Goal: Navigation & Orientation: Find specific page/section

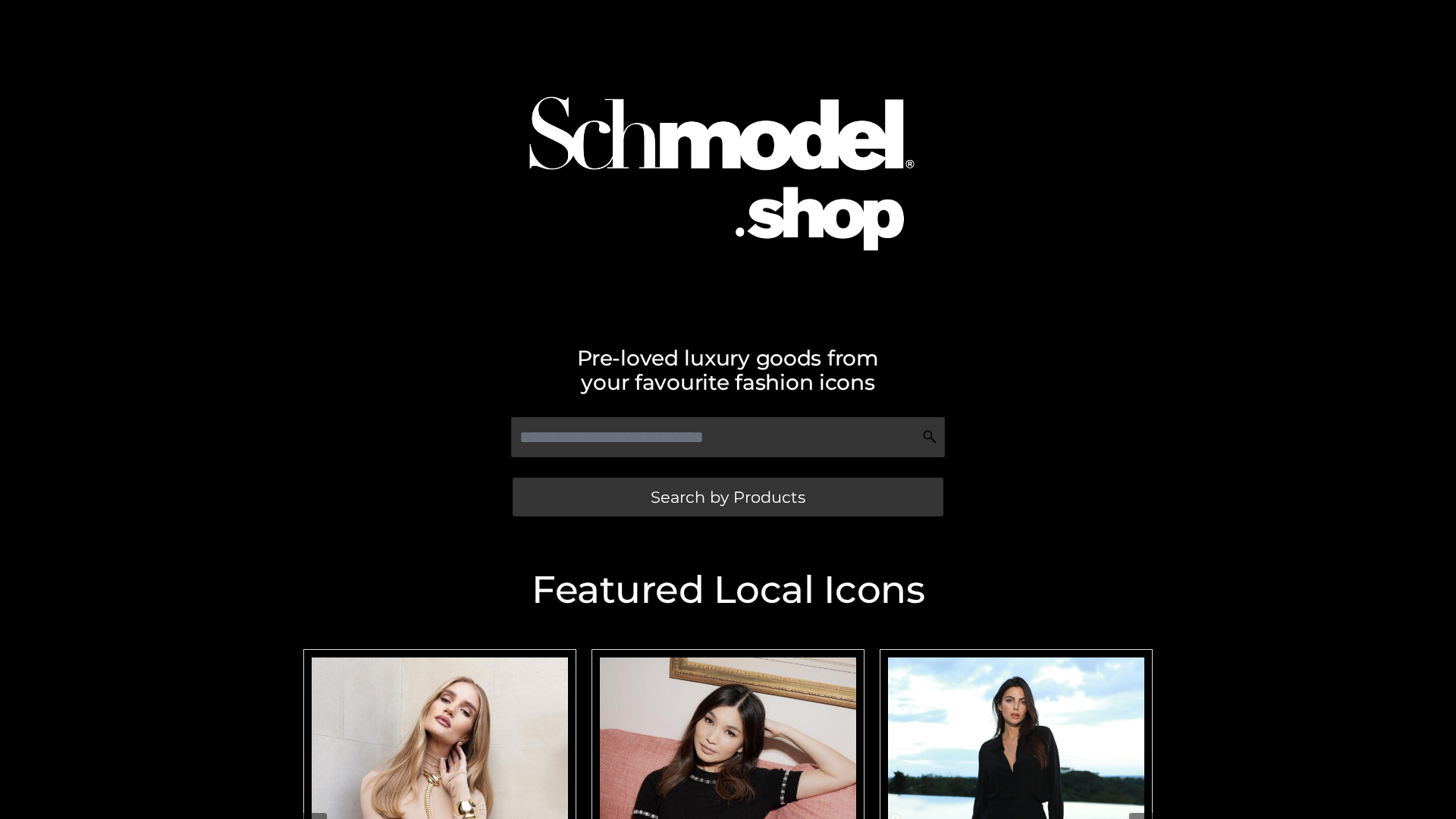
click at [727, 496] on span "Search by Products" at bounding box center [728, 497] width 155 height 16
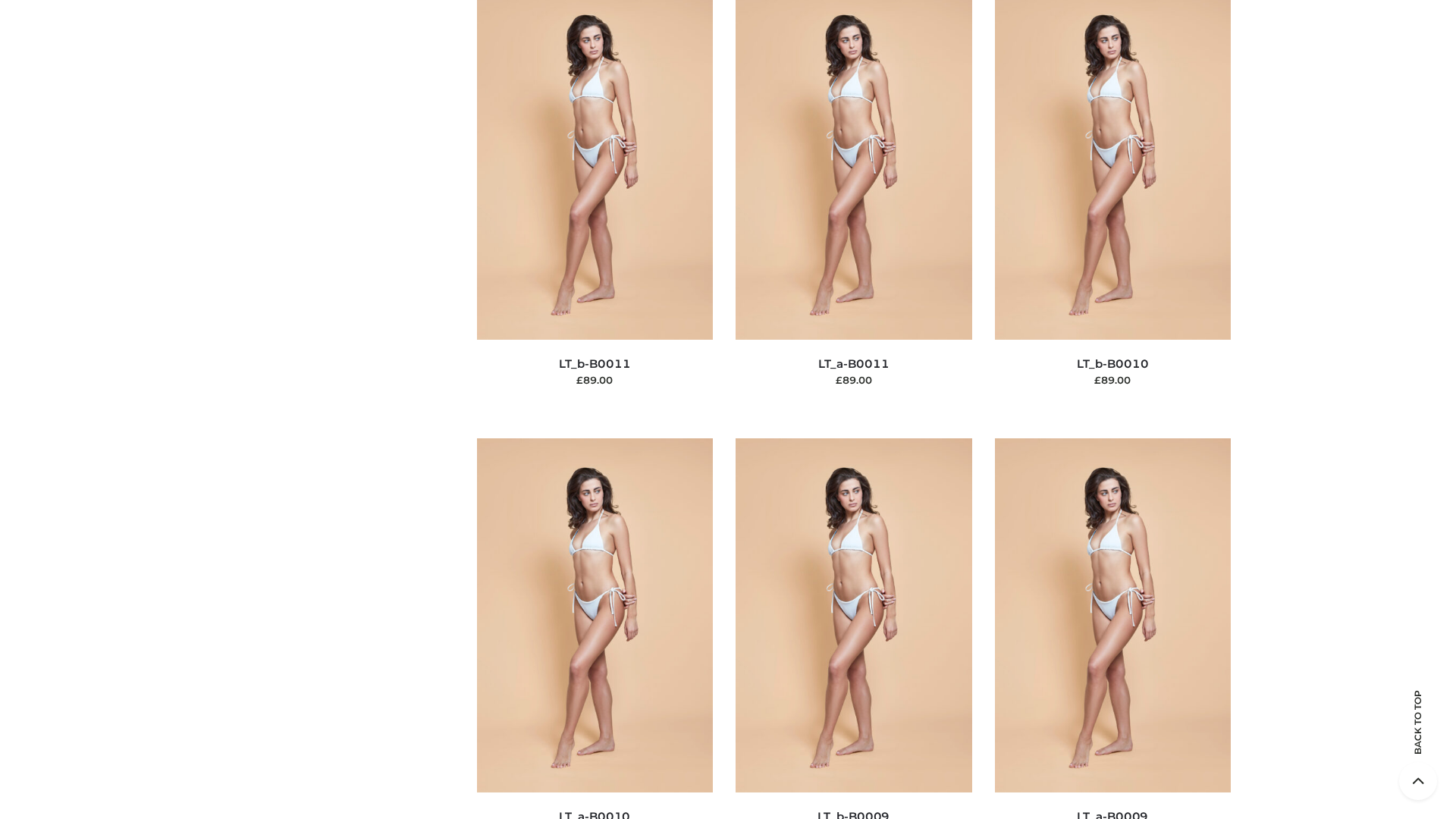
scroll to position [6807, 0]
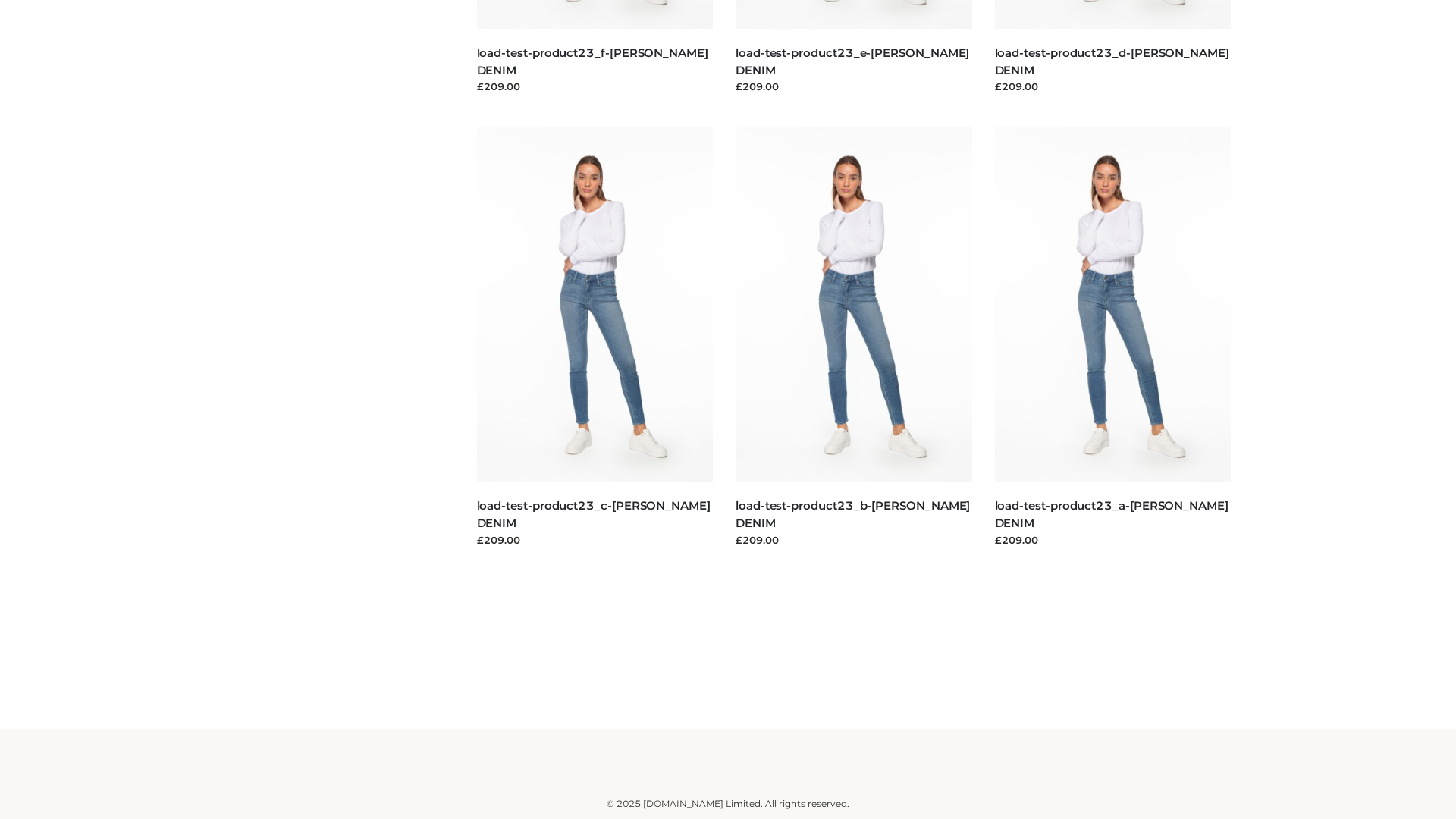
scroll to position [1330, 0]
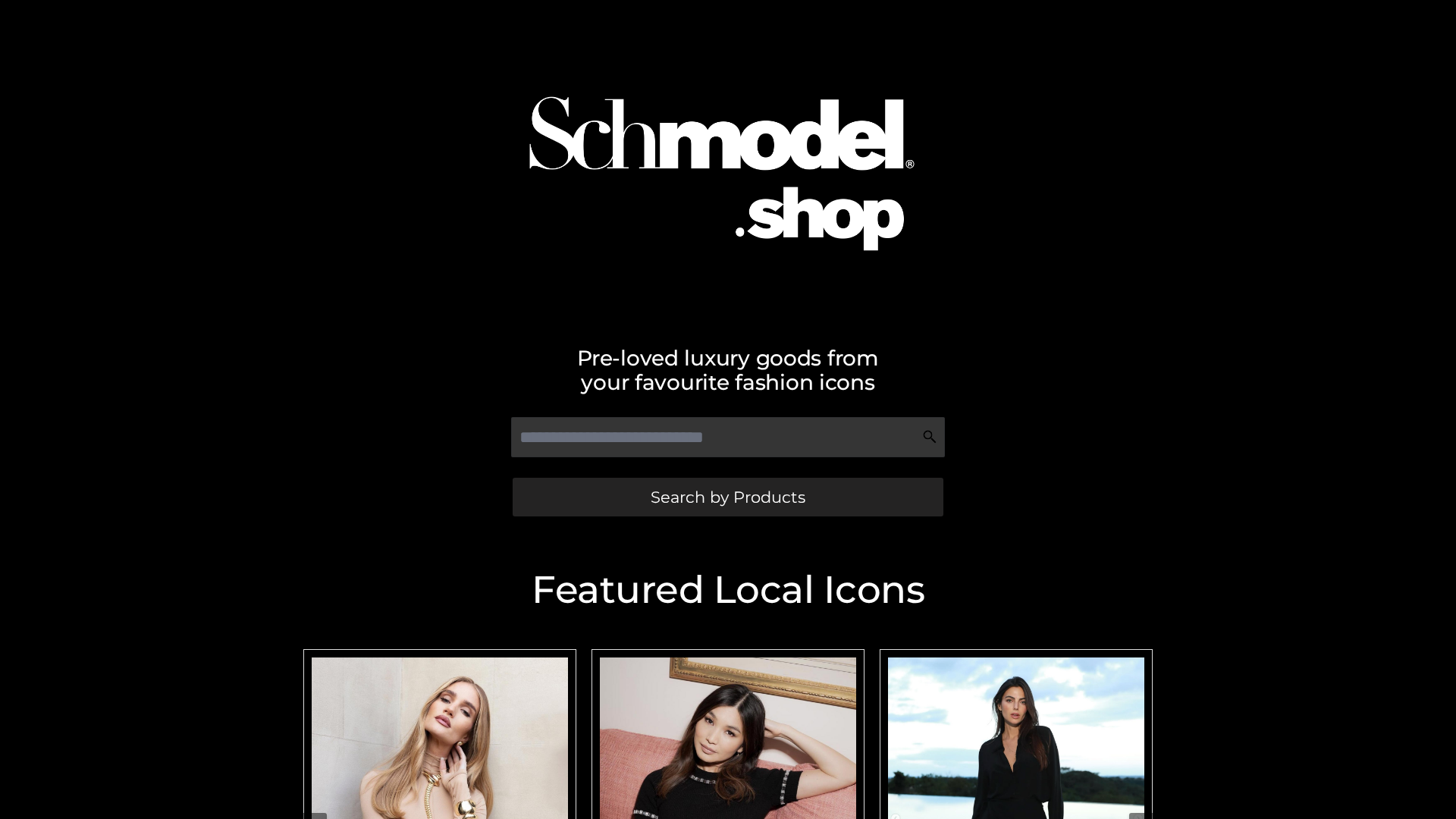
click at [727, 496] on span "Search by Products" at bounding box center [728, 497] width 155 height 16
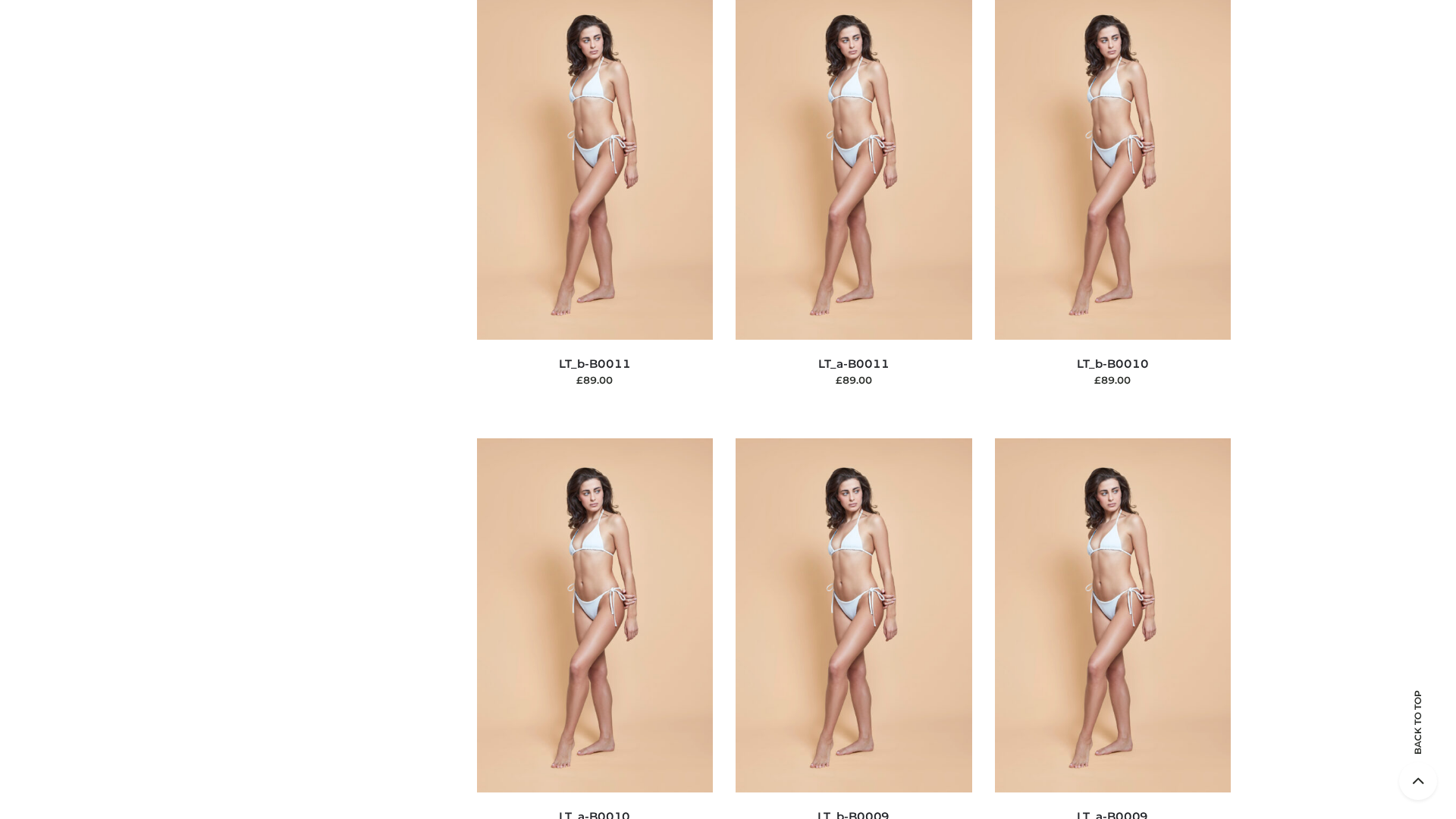
scroll to position [6807, 0]
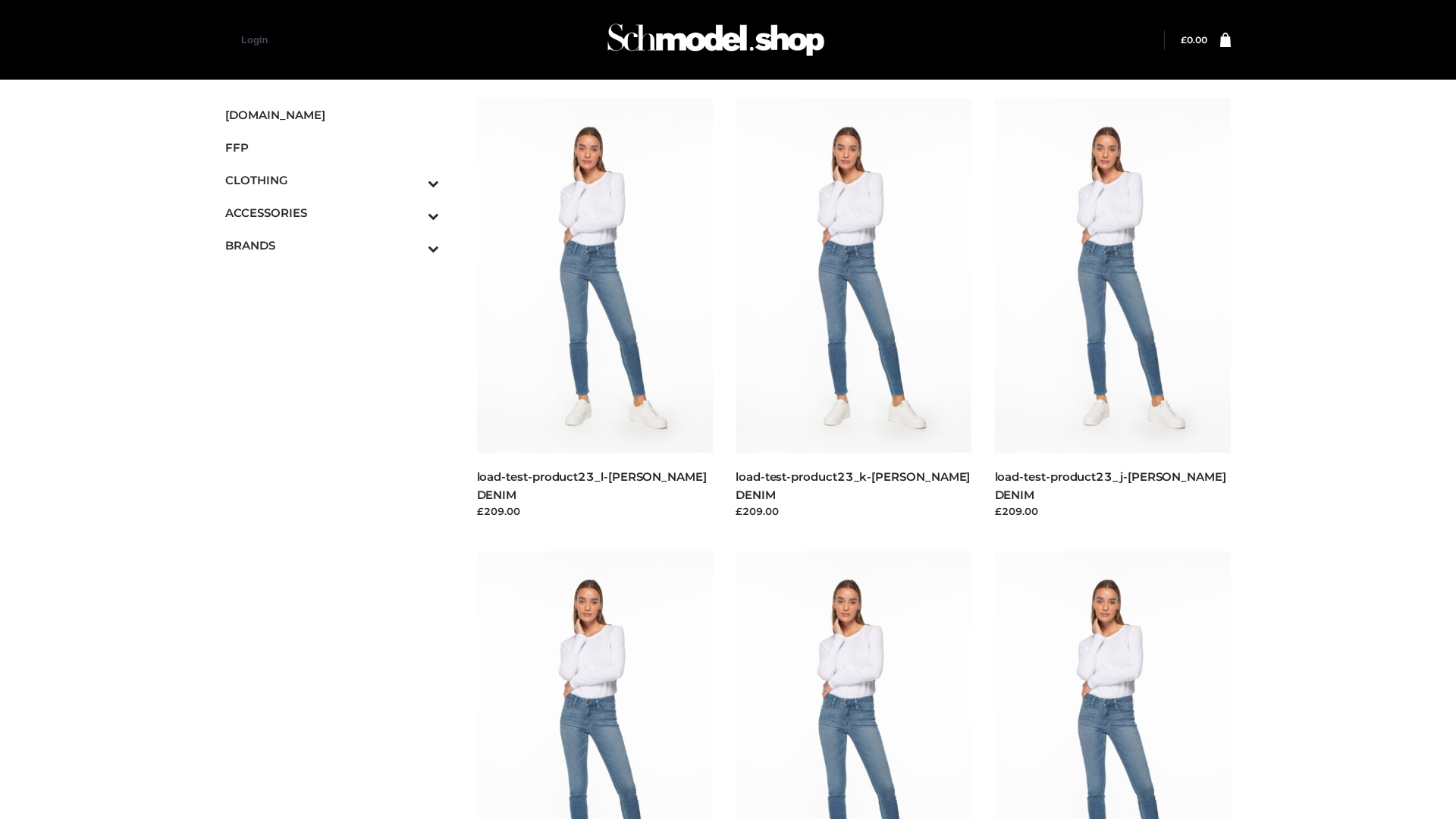
scroll to position [1330, 0]
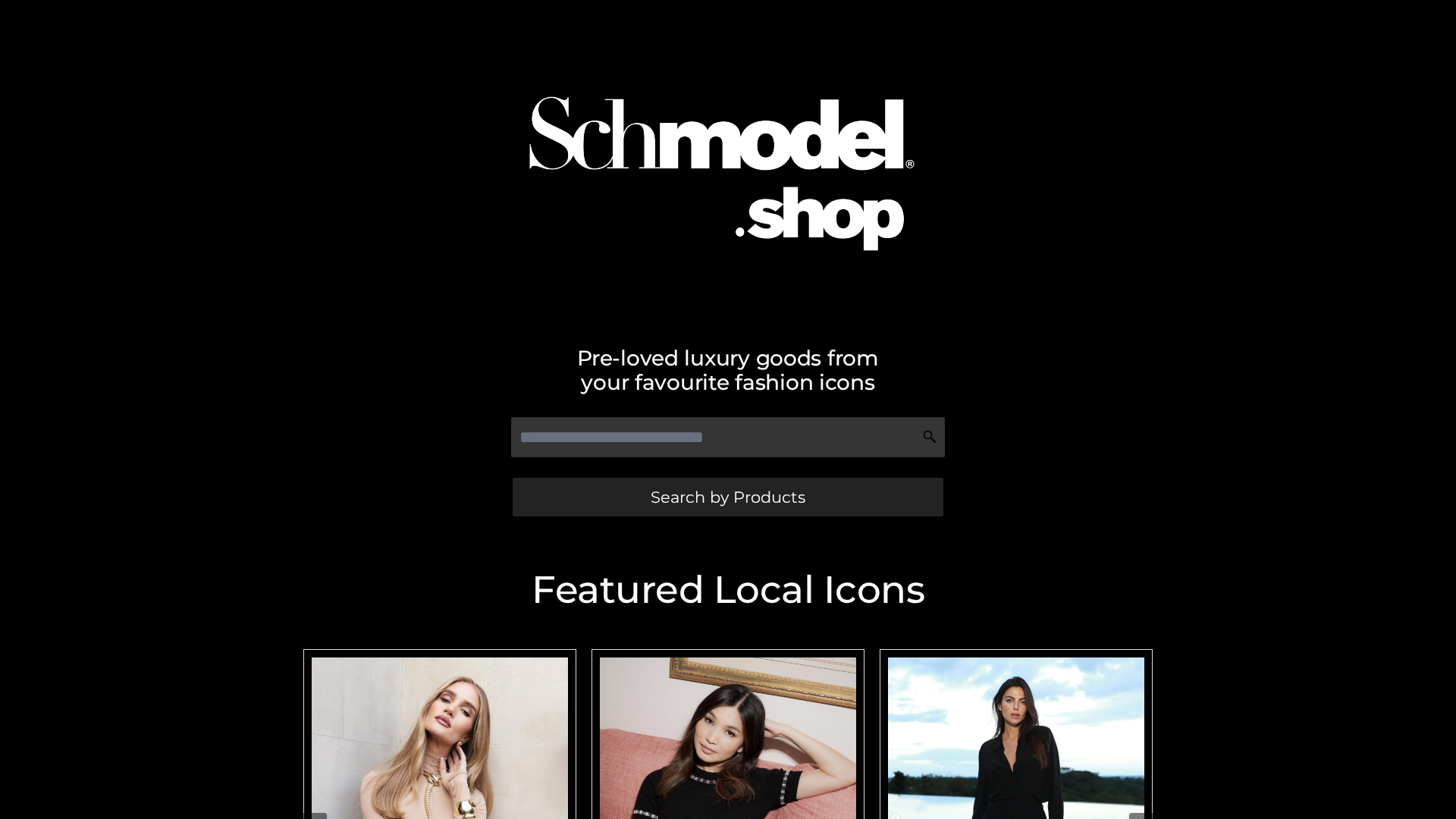
click at [727, 496] on span "Search by Products" at bounding box center [728, 497] width 155 height 16
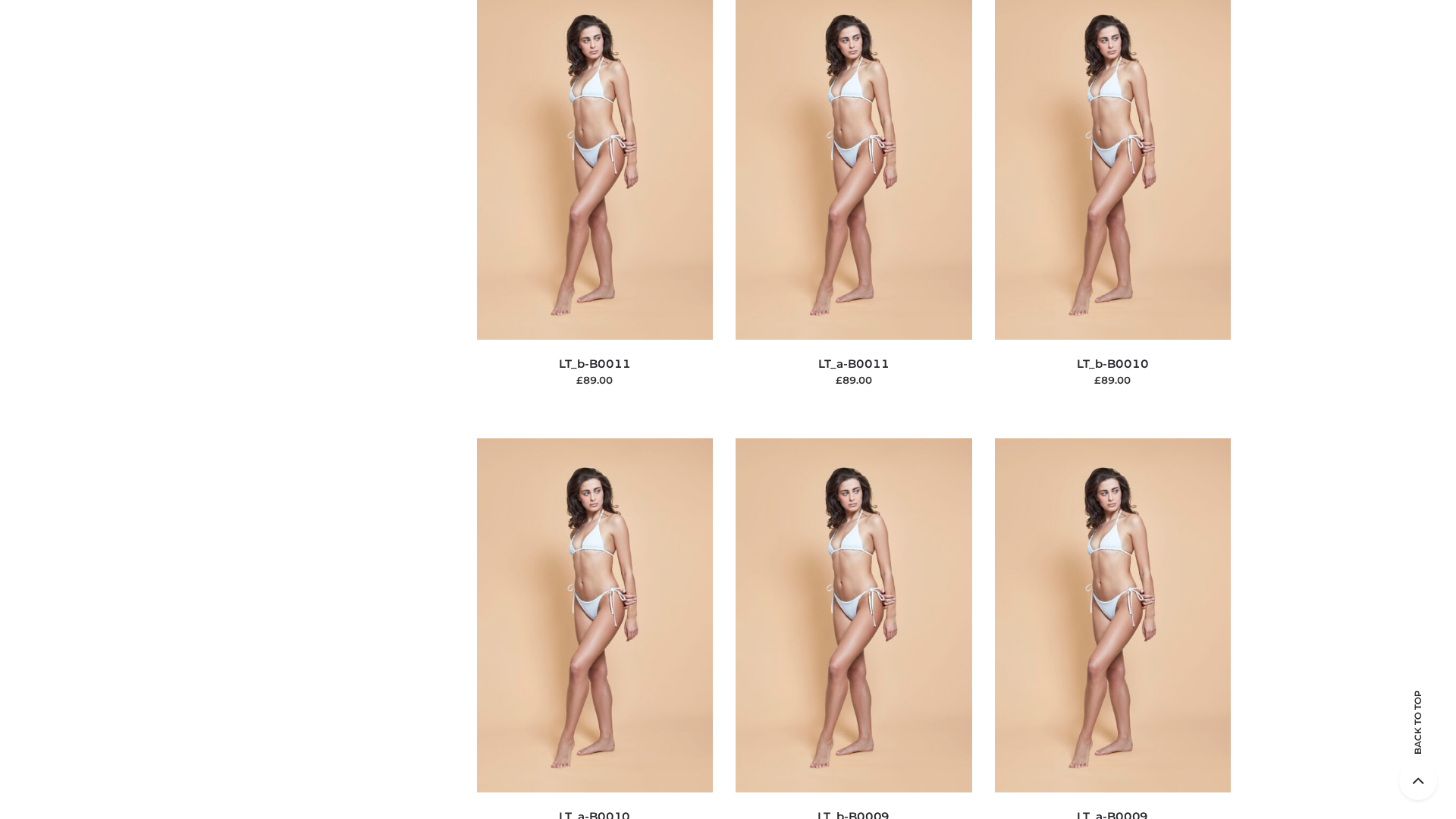
scroll to position [6807, 0]
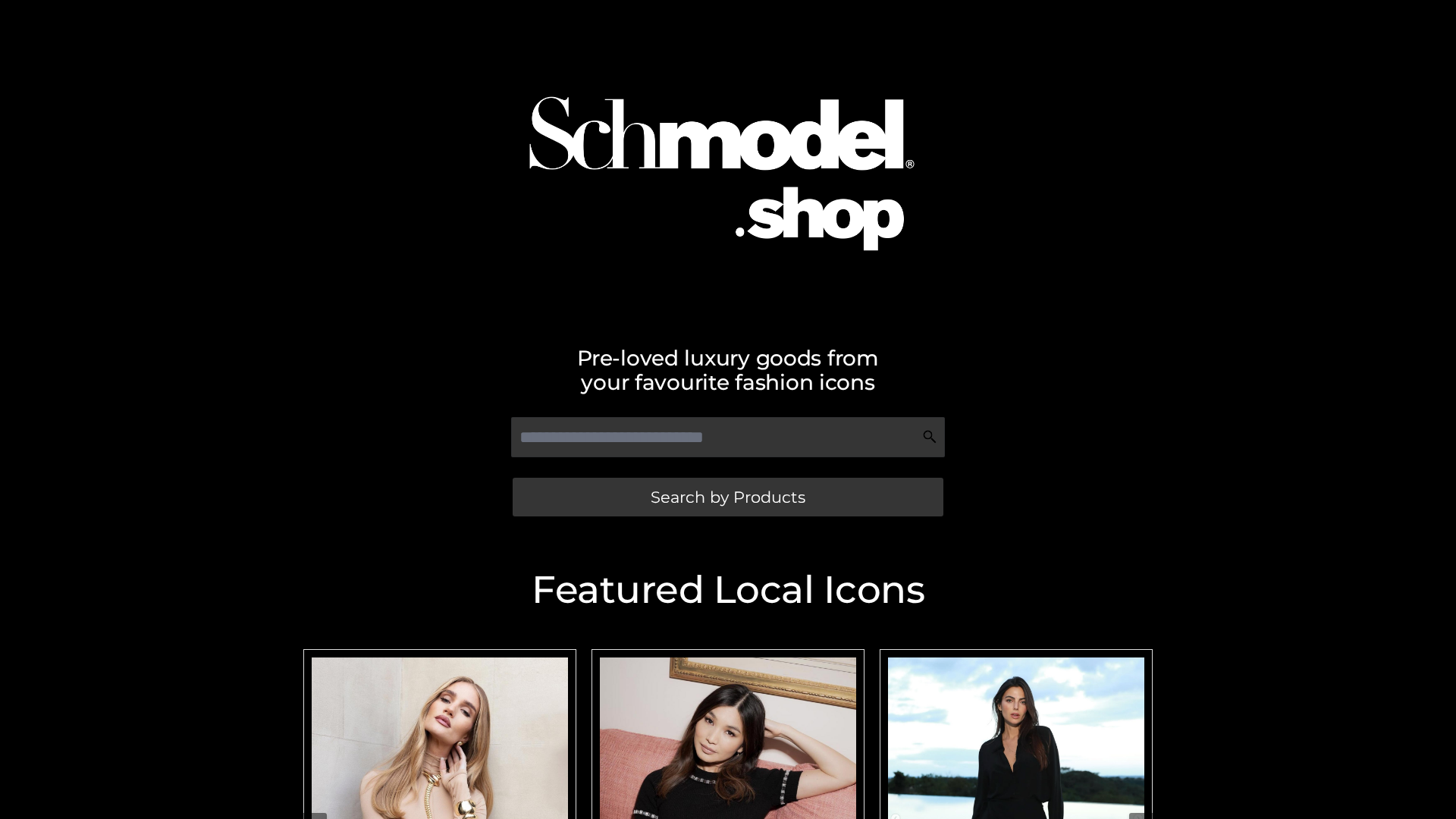
click at [727, 496] on span "Search by Products" at bounding box center [728, 497] width 155 height 16
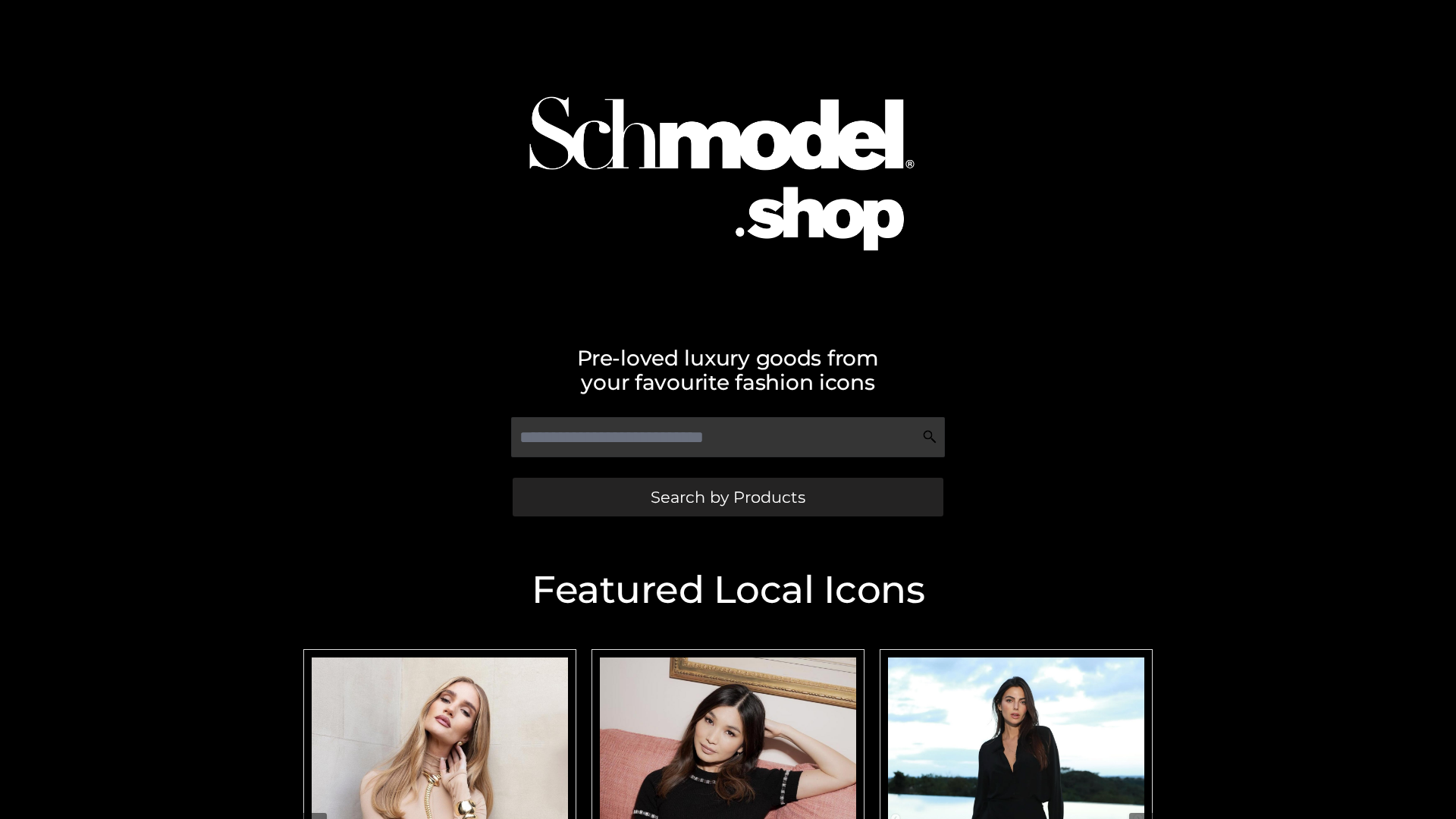
click at [727, 496] on span "Search by Products" at bounding box center [728, 497] width 155 height 16
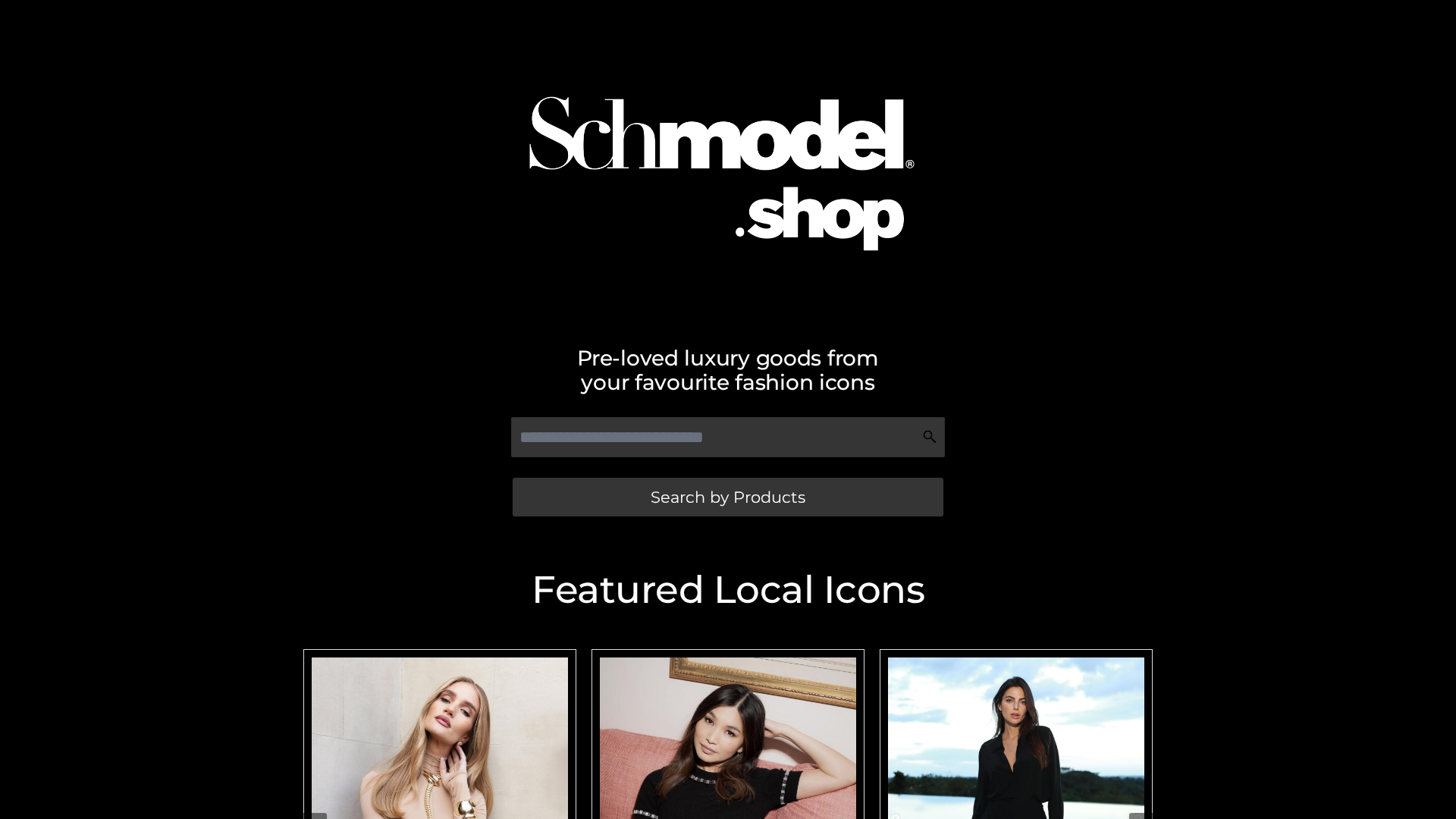
click at [727, 496] on span "Search by Products" at bounding box center [728, 497] width 155 height 16
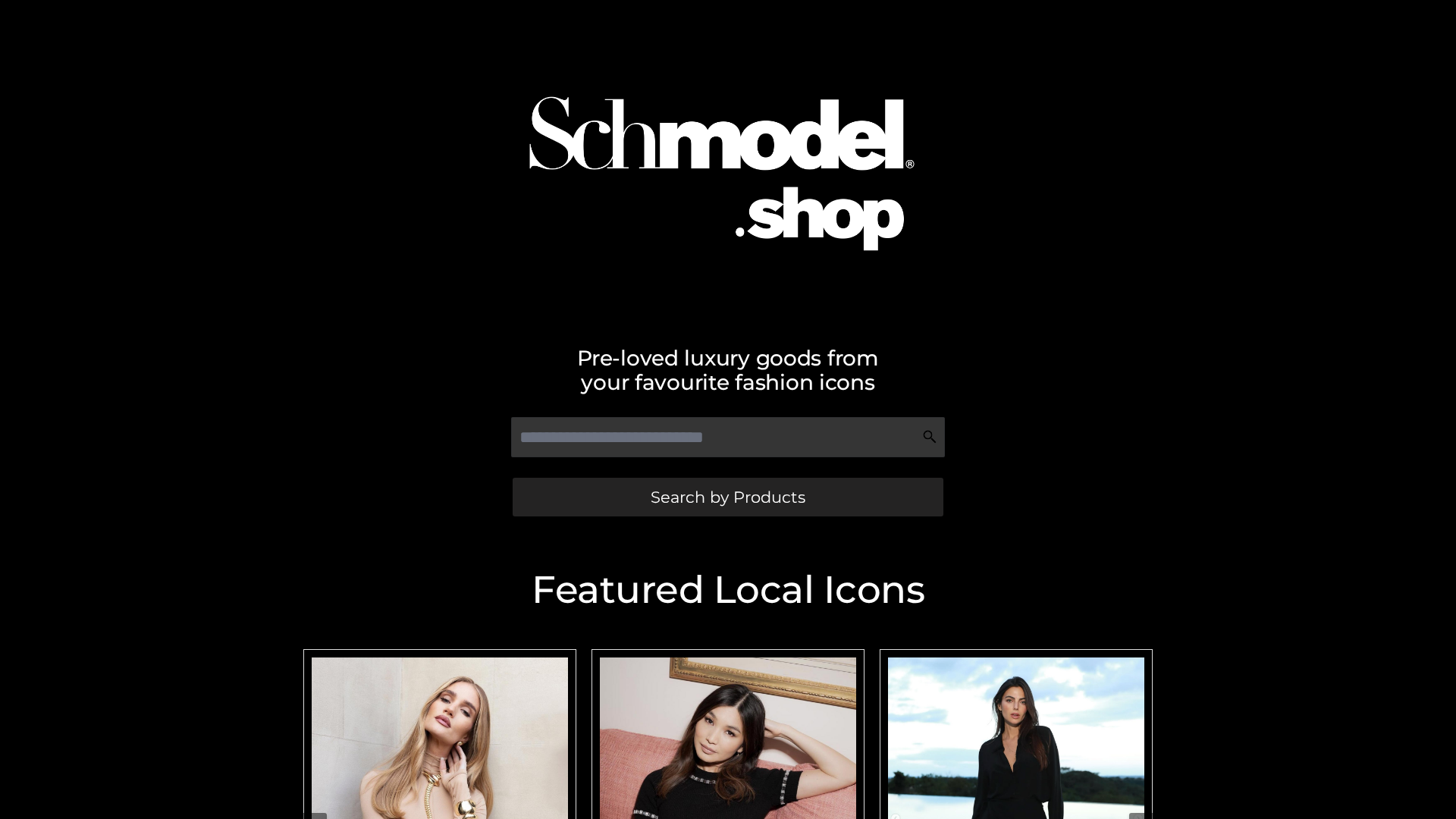
click at [727, 496] on span "Search by Products" at bounding box center [728, 497] width 155 height 16
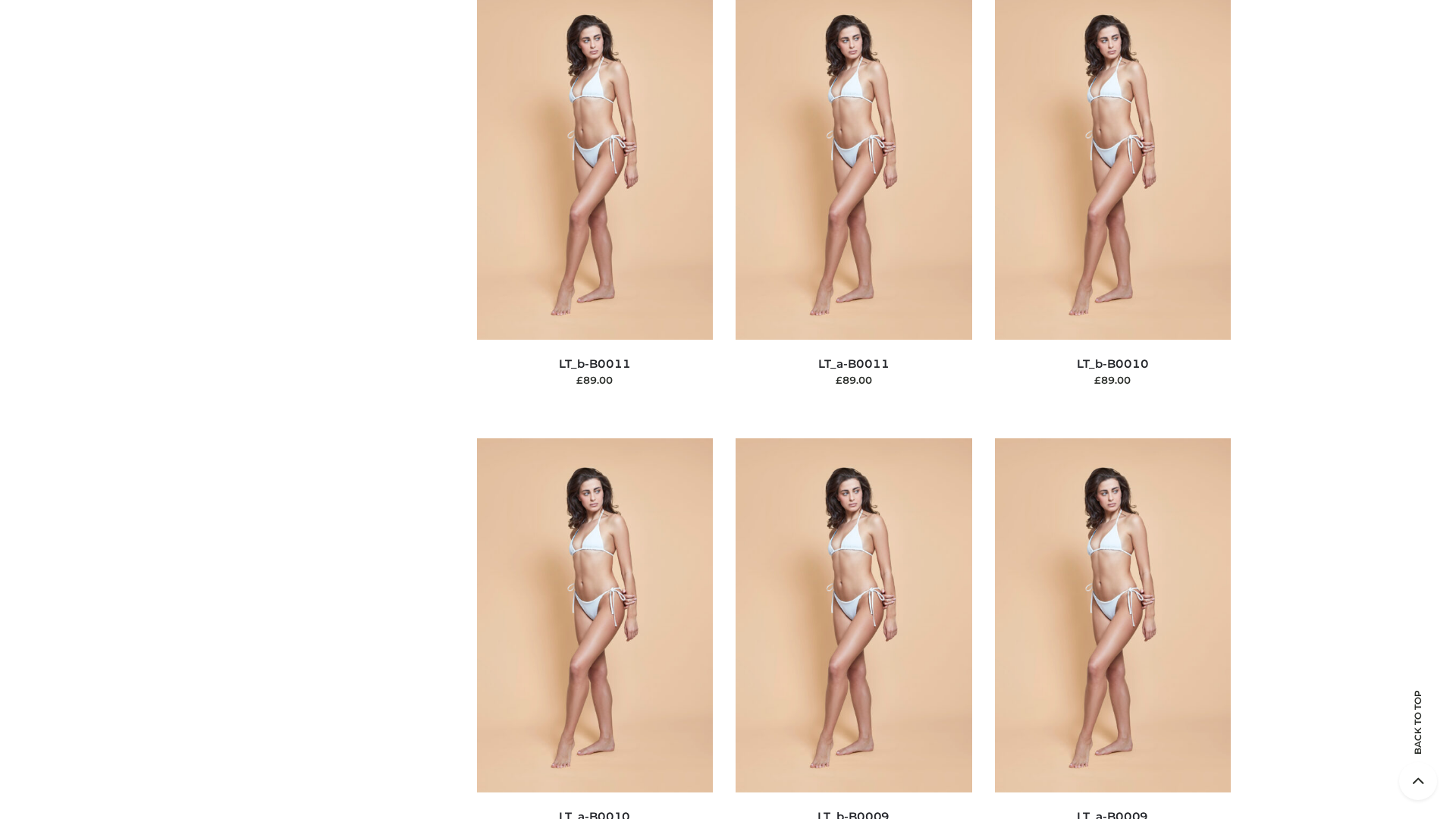
scroll to position [6807, 0]
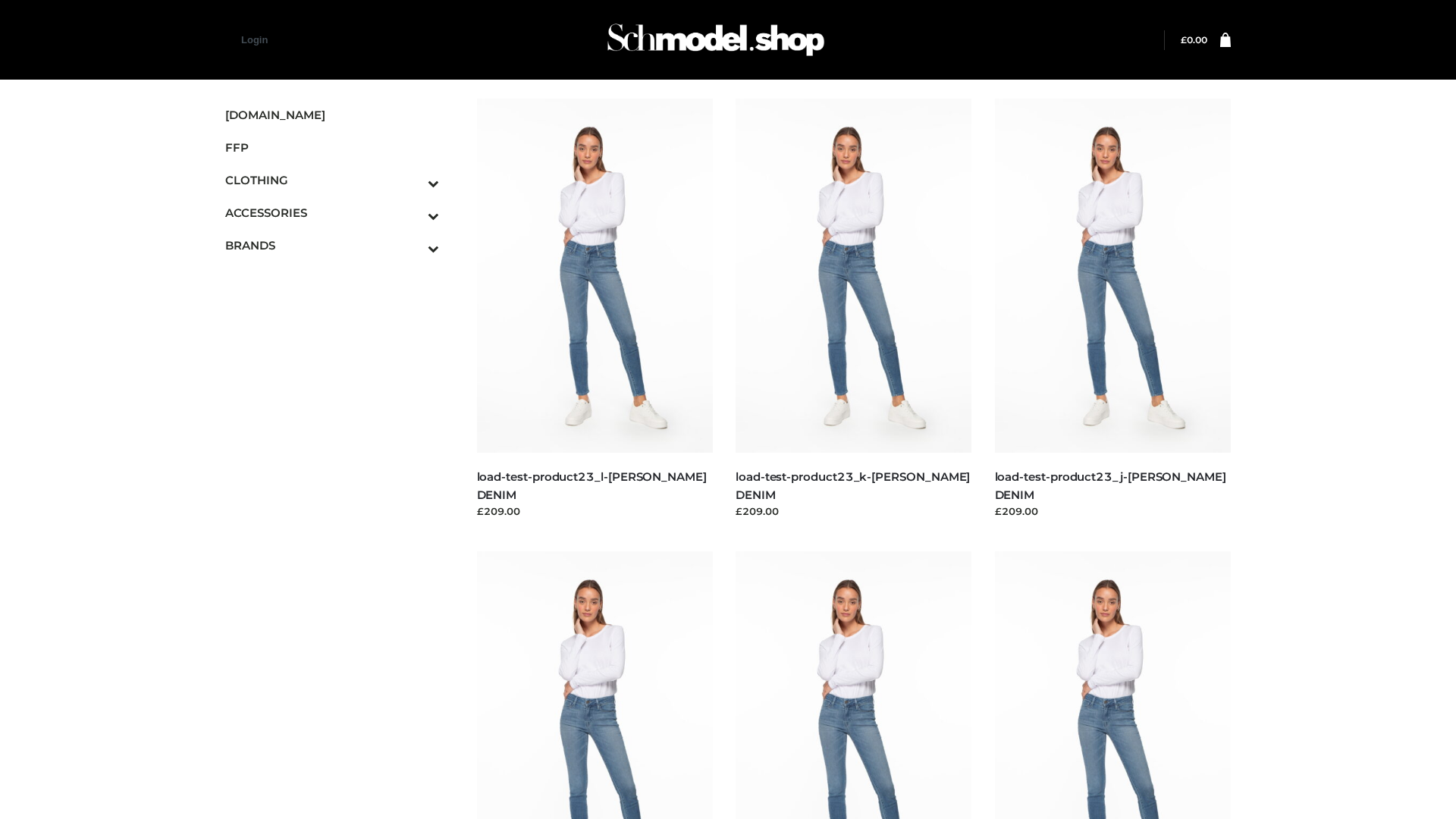
scroll to position [1330, 0]
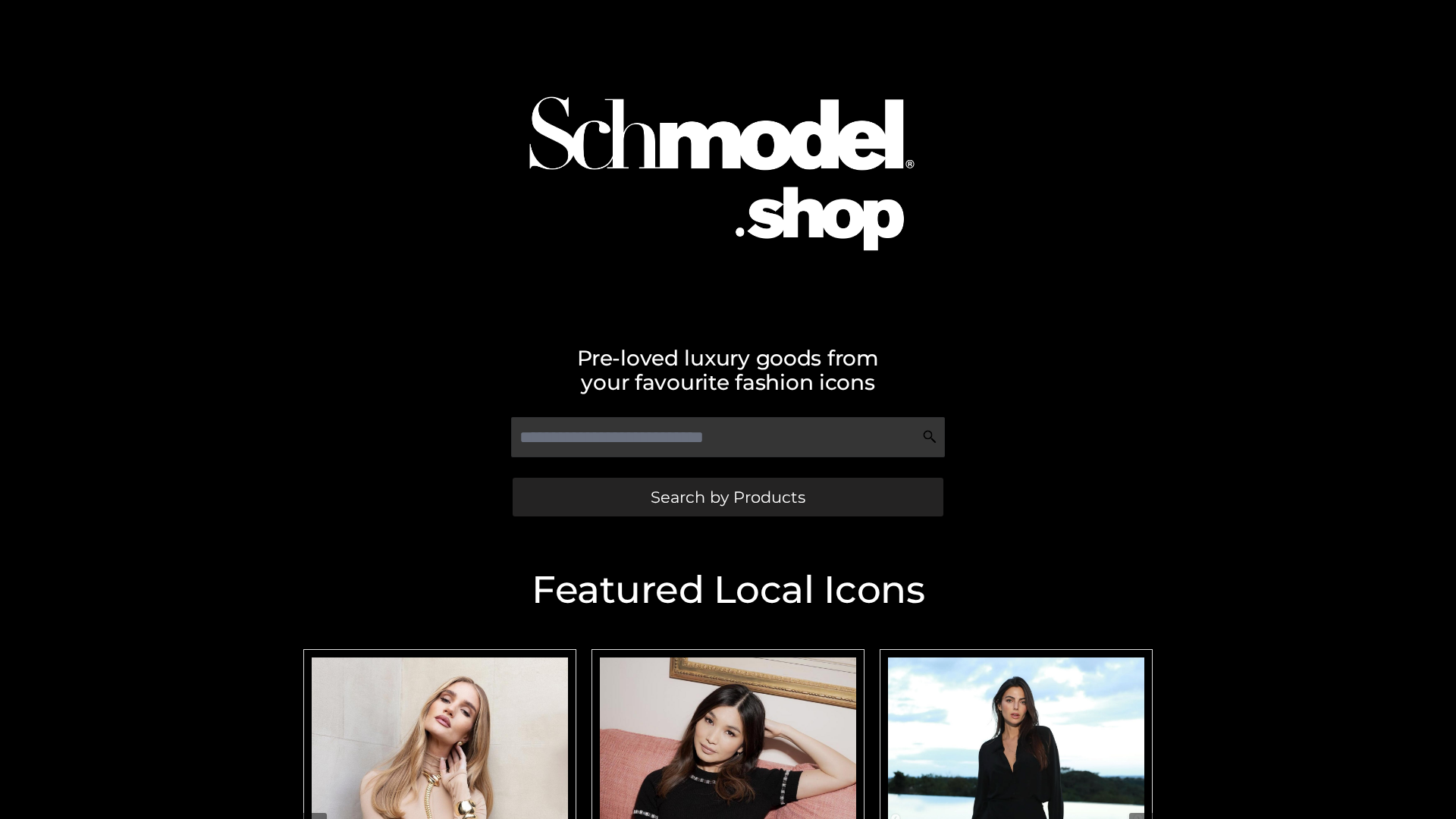
click at [727, 496] on span "Search by Products" at bounding box center [728, 497] width 155 height 16
